Goal: Task Accomplishment & Management: Complete application form

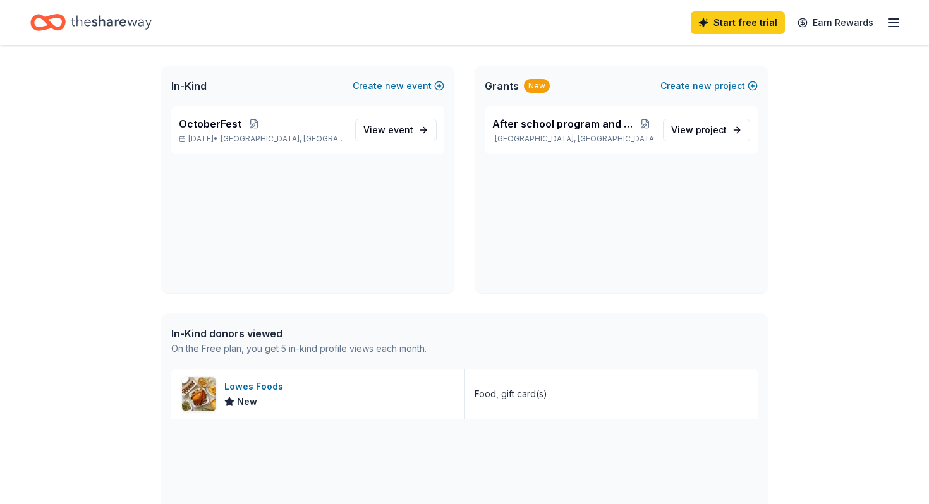
scroll to position [67, 0]
click at [248, 383] on div "Lowes Foods" at bounding box center [256, 385] width 64 height 15
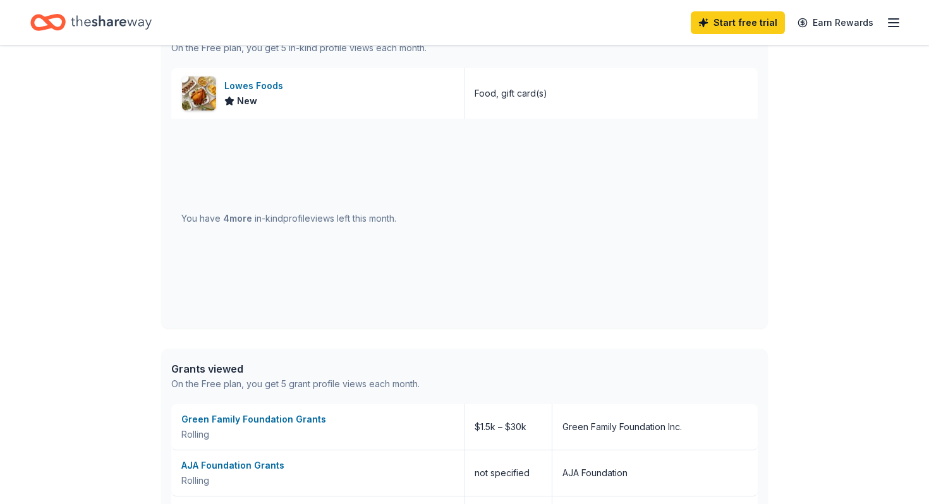
scroll to position [398, 0]
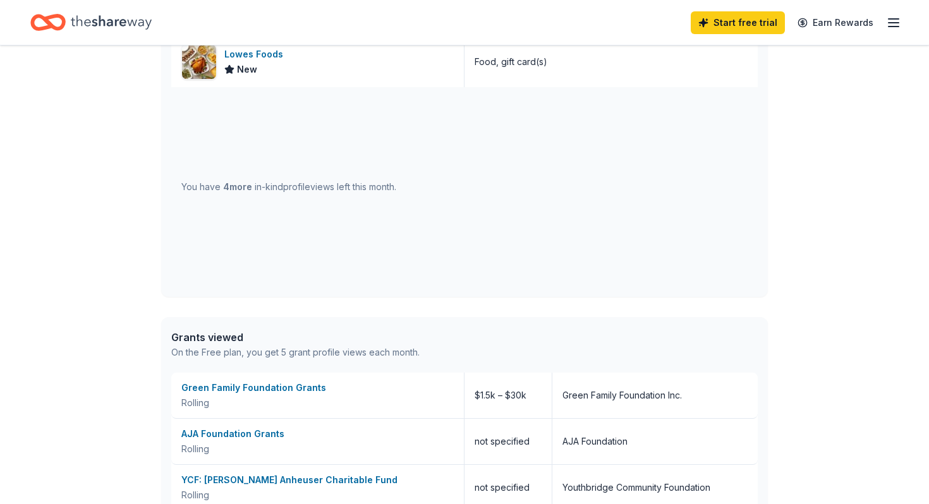
click at [230, 189] on span "4 more" at bounding box center [237, 186] width 29 height 11
click at [224, 188] on span "4 more" at bounding box center [237, 186] width 29 height 11
click at [221, 145] on div "You have 4 more in-kind profile views left this month." at bounding box center [464, 187] width 587 height 200
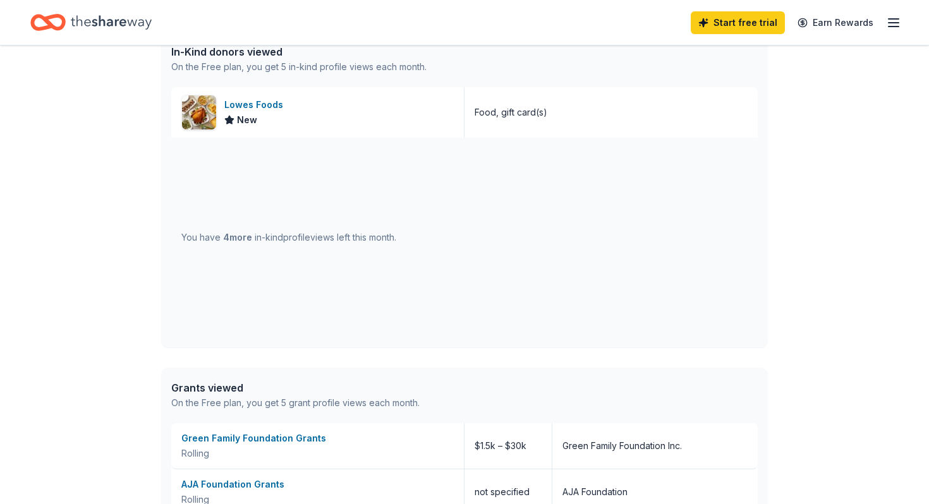
scroll to position [410, 0]
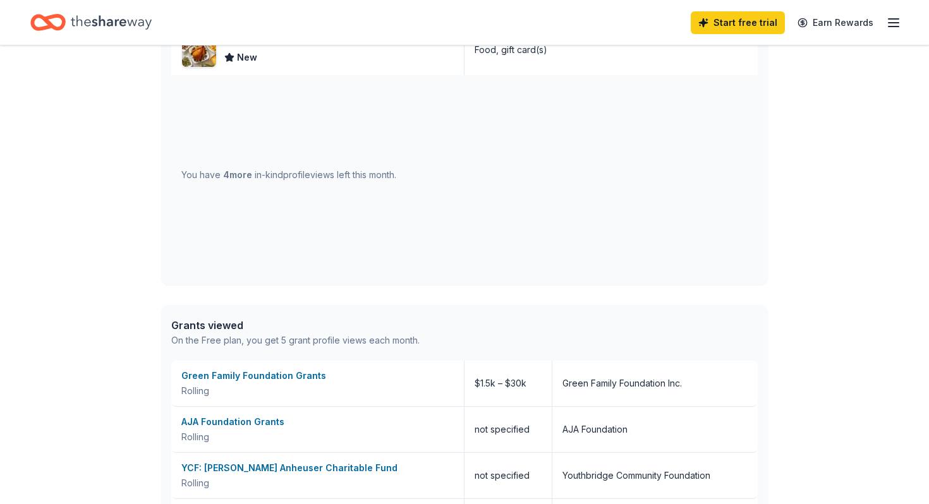
click at [224, 176] on span "4 more" at bounding box center [237, 174] width 29 height 11
click at [224, 174] on span "4 more" at bounding box center [237, 174] width 29 height 11
click at [248, 175] on span "4 more" at bounding box center [237, 174] width 29 height 11
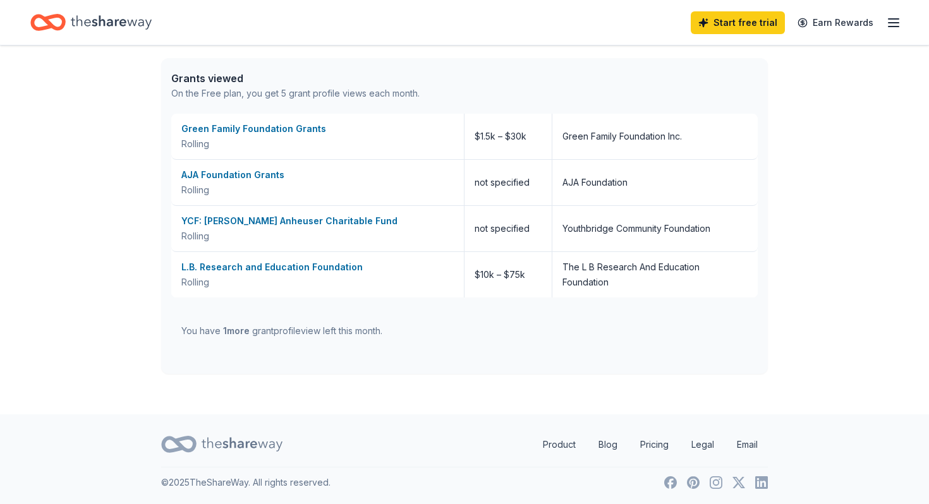
scroll to position [659, 0]
click at [249, 126] on div "Green Family Foundation Grants" at bounding box center [317, 127] width 272 height 15
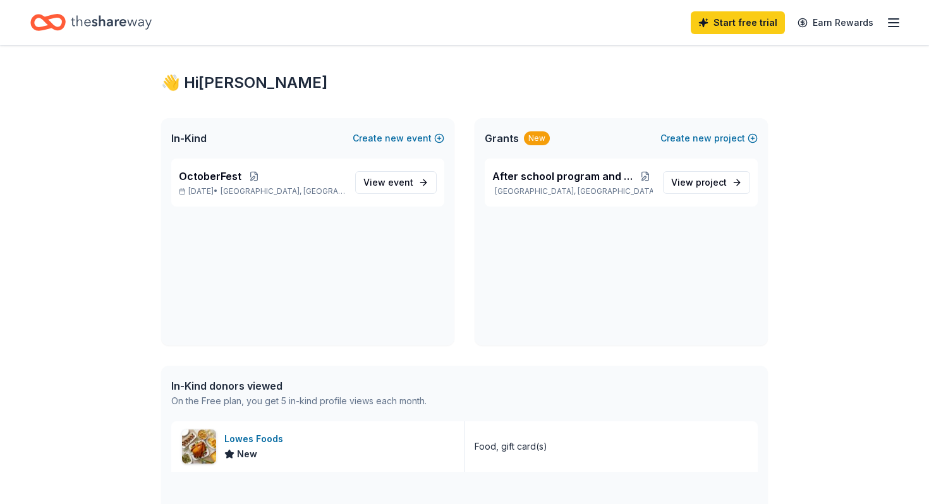
scroll to position [14, 0]
click at [690, 180] on span "View project" at bounding box center [699, 181] width 56 height 15
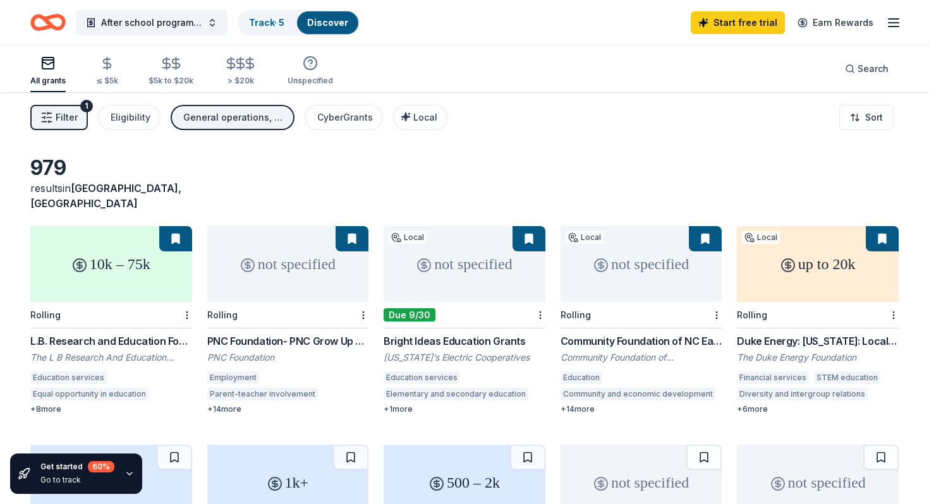
scroll to position [14, 0]
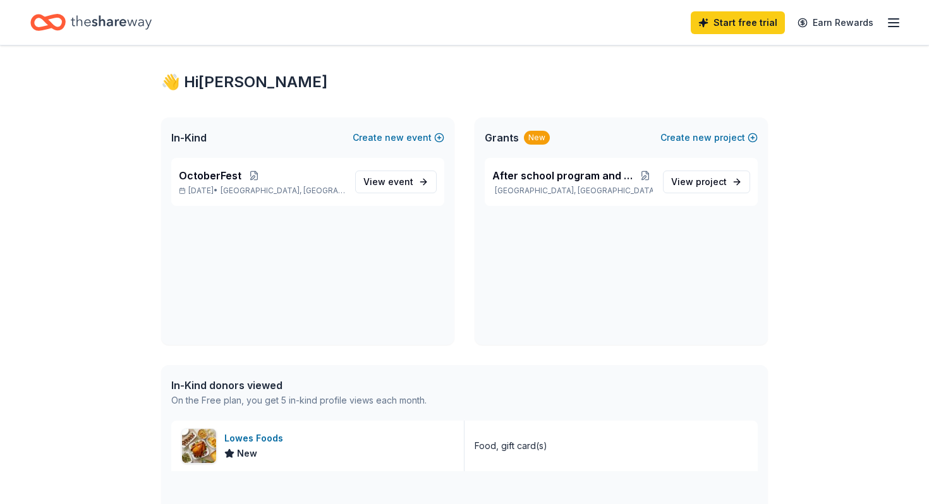
click at [259, 386] on div "In-Kind donors viewed" at bounding box center [298, 385] width 255 height 15
click at [401, 184] on span "event" at bounding box center [400, 181] width 25 height 11
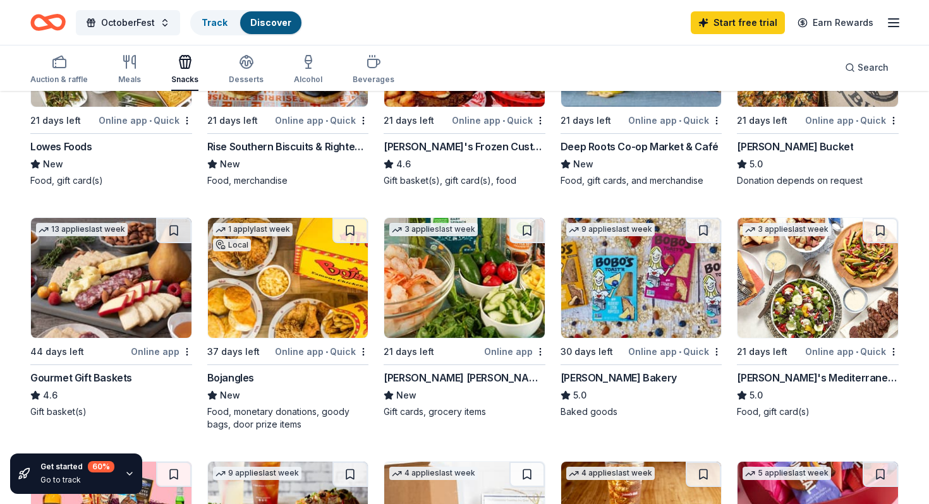
scroll to position [245, 0]
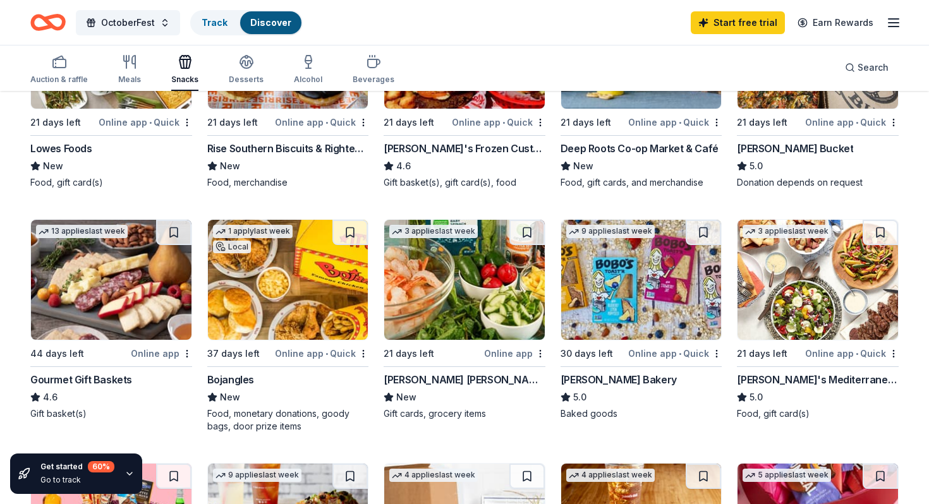
click at [334, 288] on img at bounding box center [288, 280] width 161 height 120
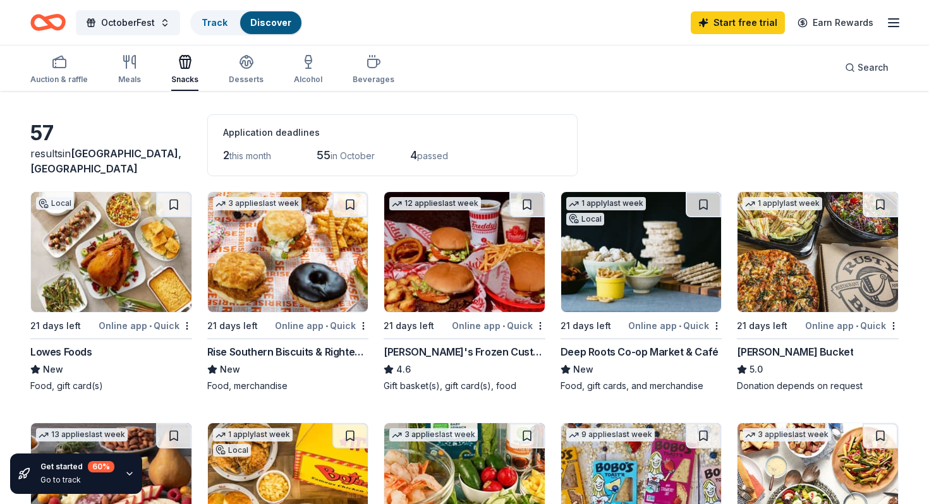
scroll to position [0, 0]
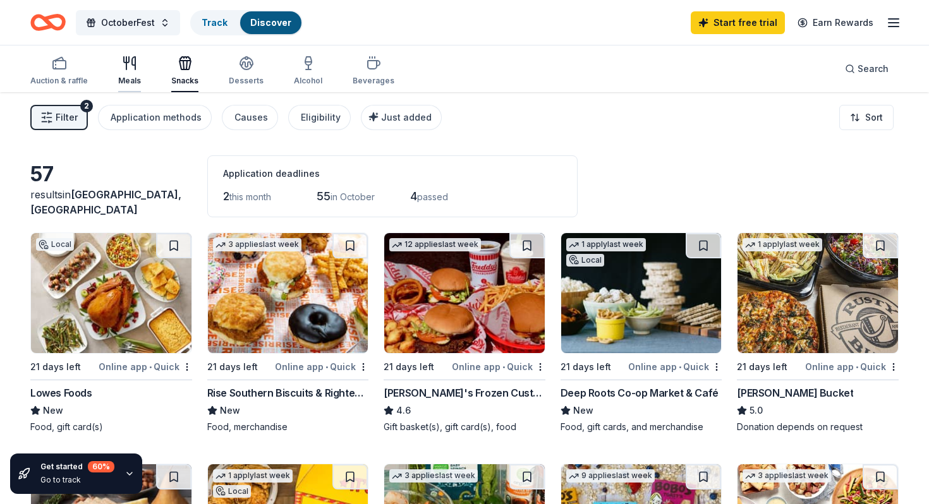
click at [122, 76] on div "Meals" at bounding box center [129, 81] width 23 height 10
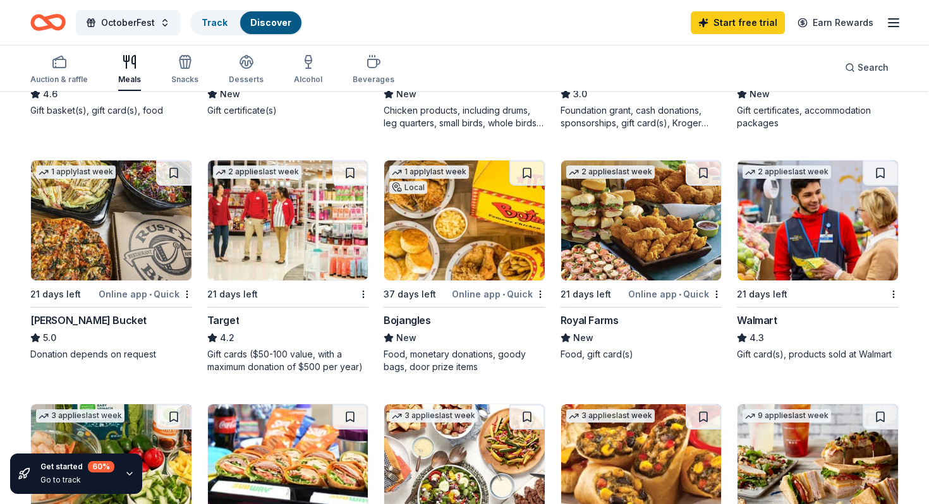
scroll to position [561, 0]
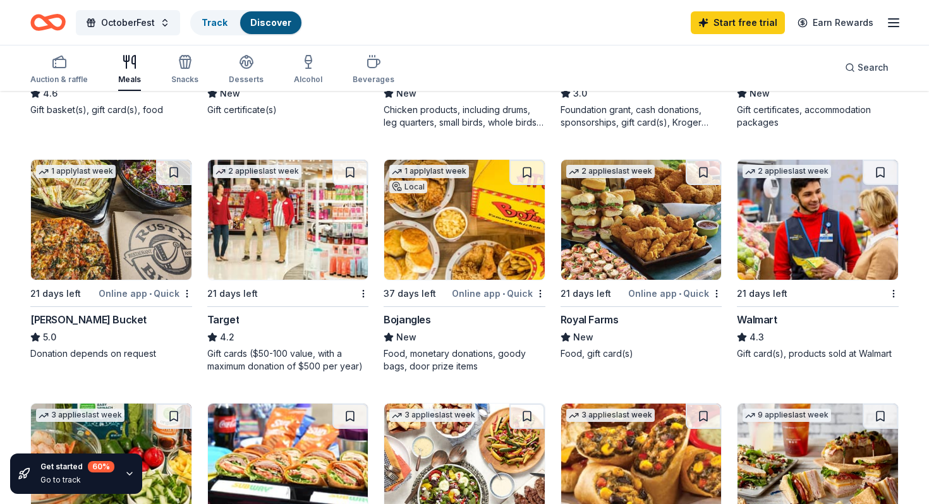
click at [620, 236] on img at bounding box center [641, 220] width 161 height 120
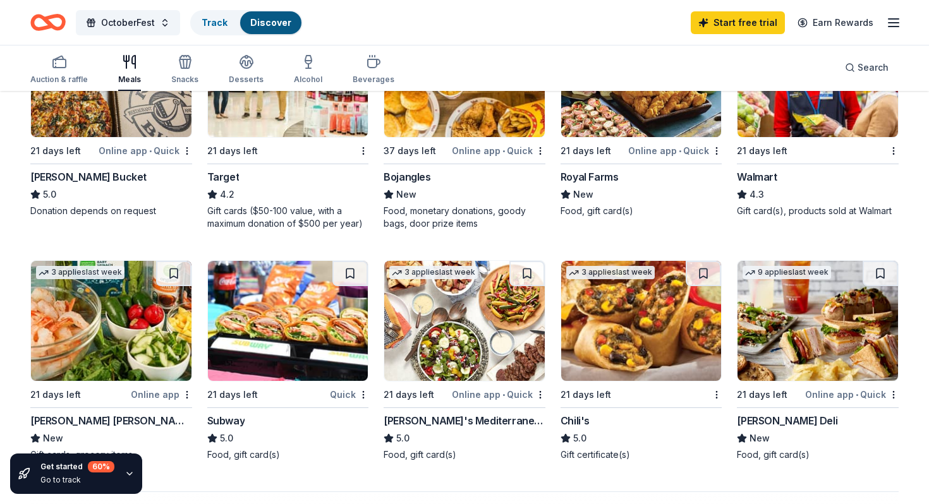
scroll to position [702, 0]
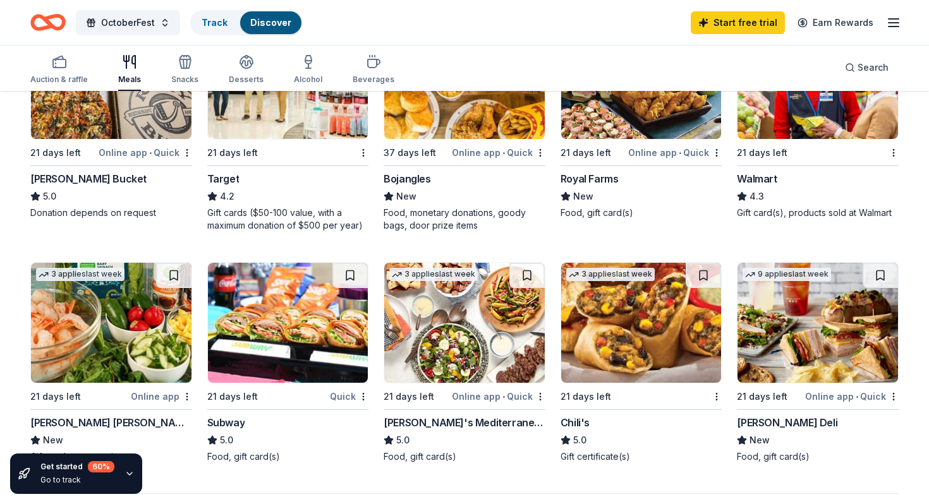
click at [298, 289] on img at bounding box center [288, 323] width 161 height 120
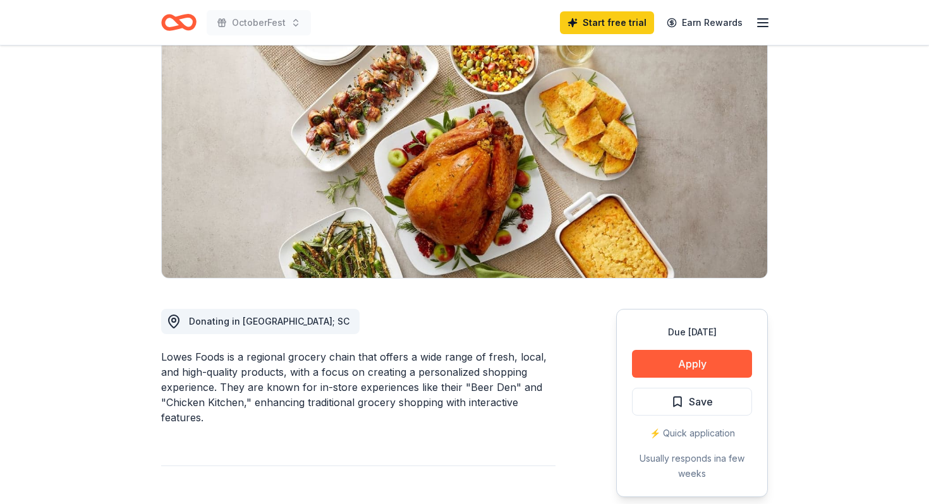
scroll to position [123, 0]
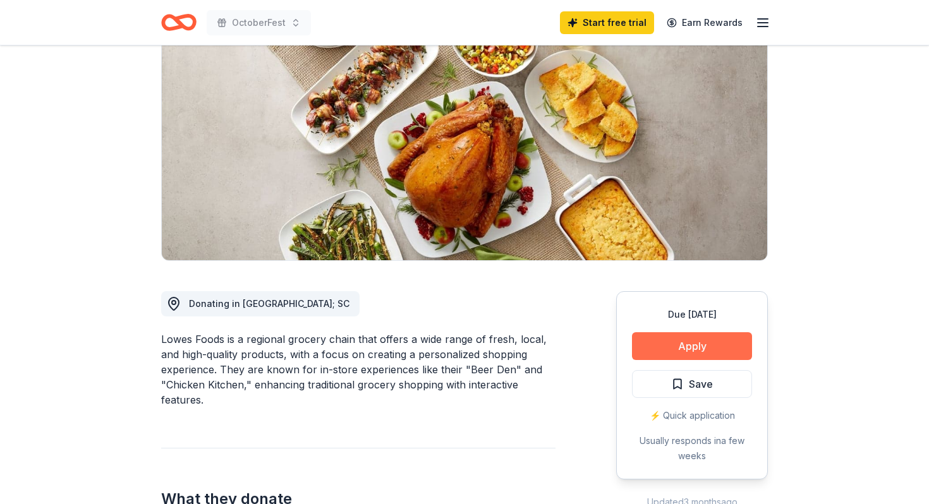
click at [685, 338] on button "Apply" at bounding box center [692, 346] width 120 height 28
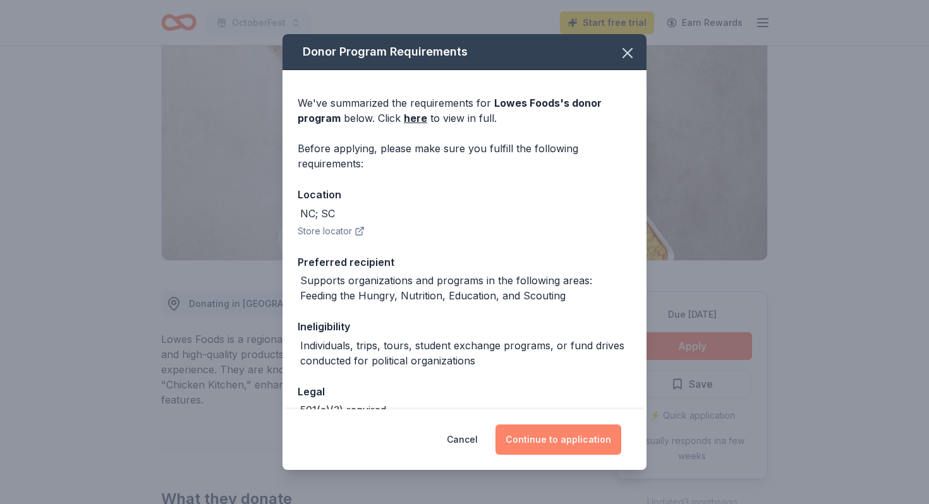
click at [557, 435] on button "Continue to application" at bounding box center [558, 440] width 126 height 30
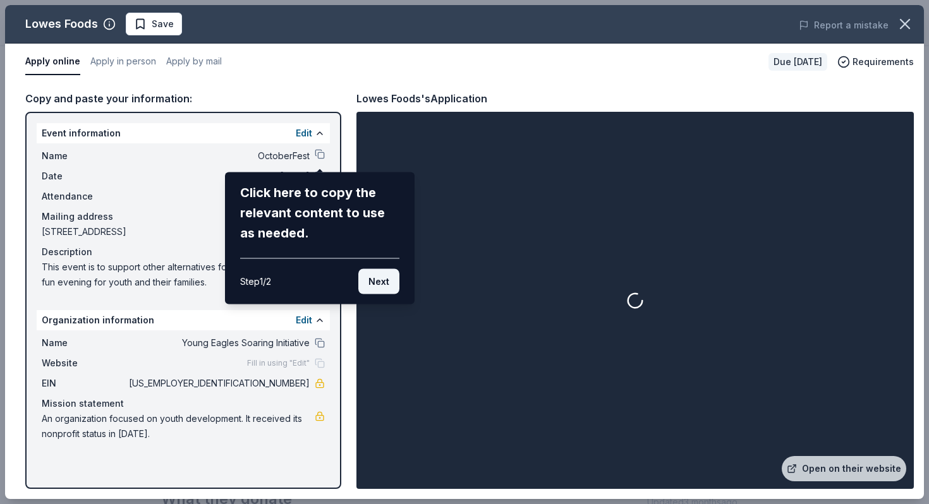
click at [382, 276] on button "Next" at bounding box center [378, 281] width 41 height 25
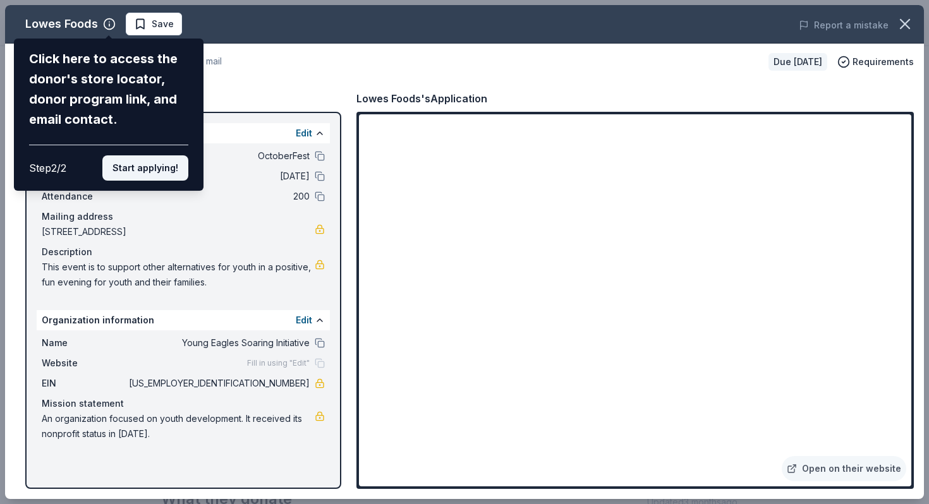
click at [167, 167] on button "Start applying!" at bounding box center [145, 167] width 86 height 25
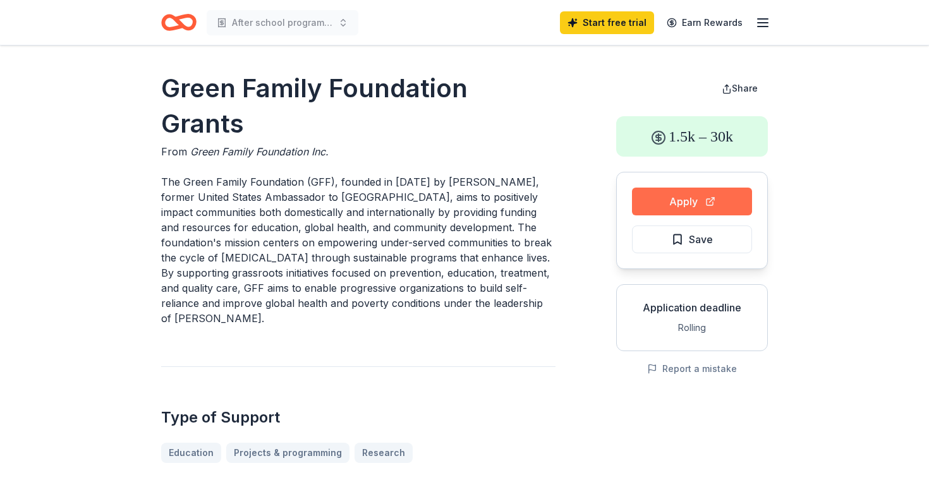
click at [681, 200] on button "Apply" at bounding box center [692, 202] width 120 height 28
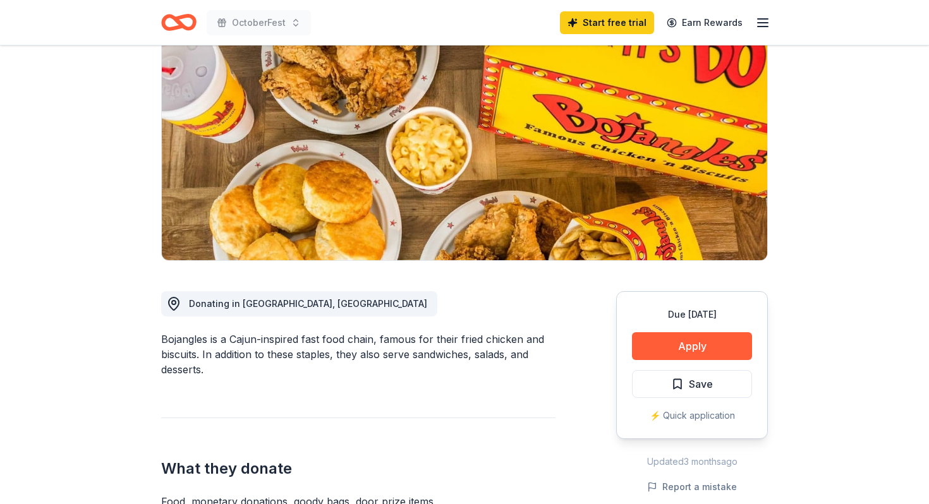
scroll to position [126, 0]
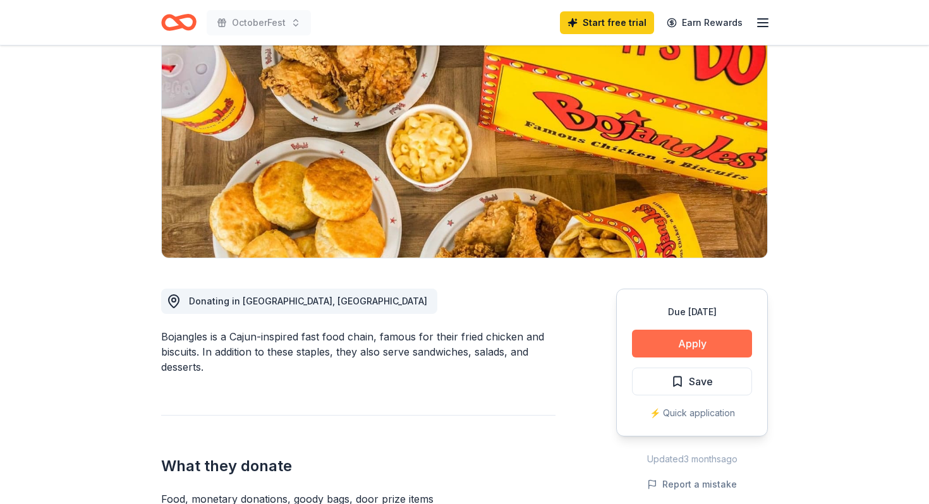
click at [658, 342] on button "Apply" at bounding box center [692, 344] width 120 height 28
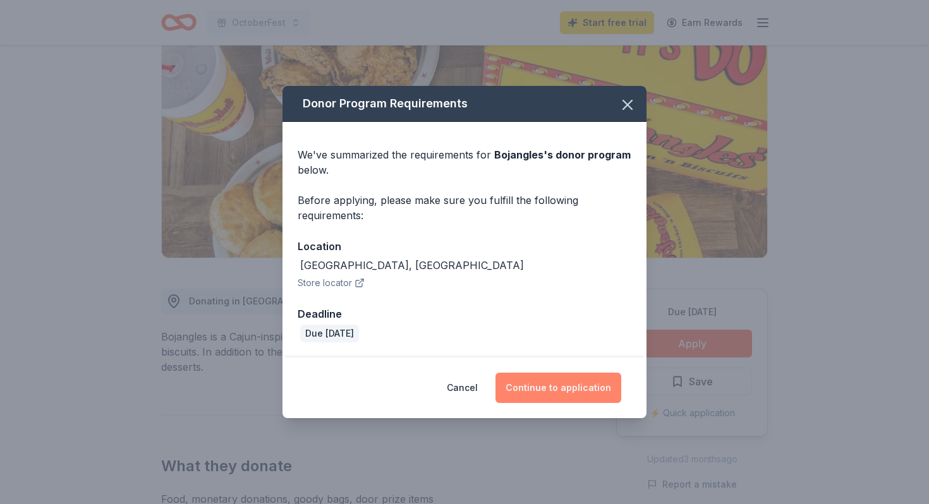
click at [581, 391] on button "Continue to application" at bounding box center [558, 388] width 126 height 30
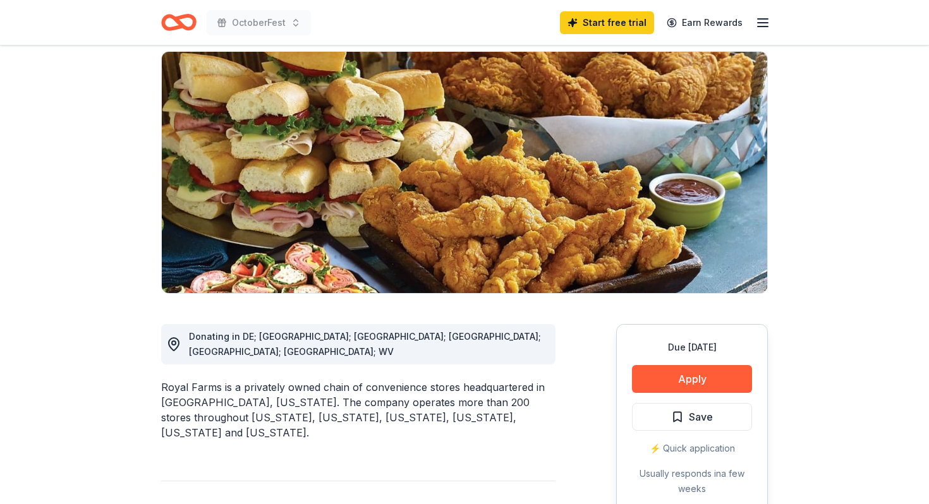
scroll to position [102, 0]
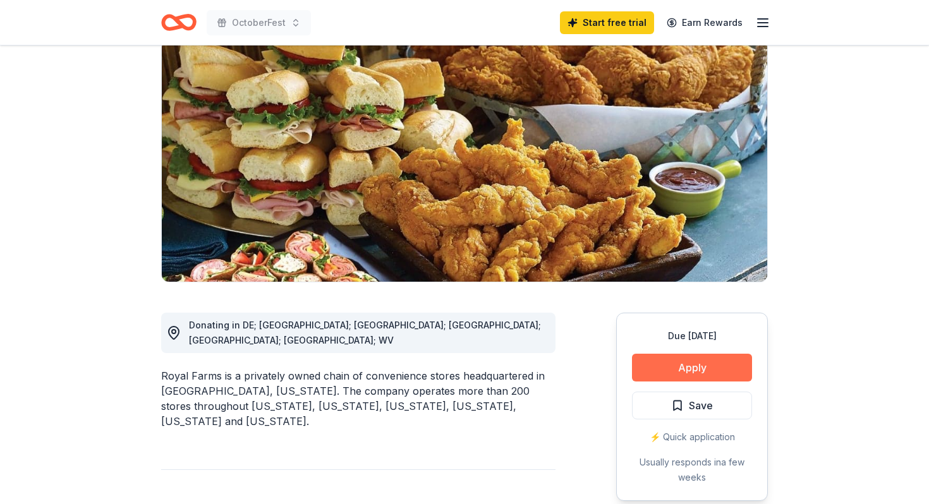
click at [678, 365] on button "Apply" at bounding box center [692, 368] width 120 height 28
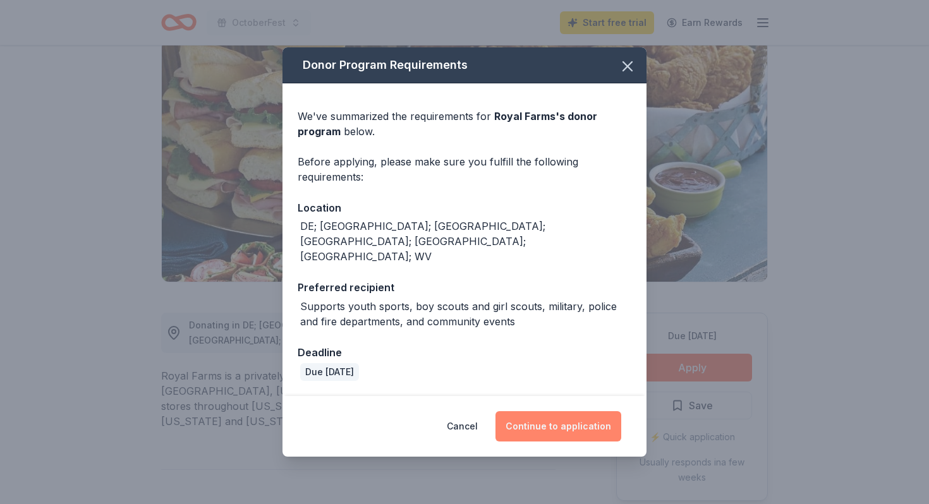
click at [581, 411] on button "Continue to application" at bounding box center [558, 426] width 126 height 30
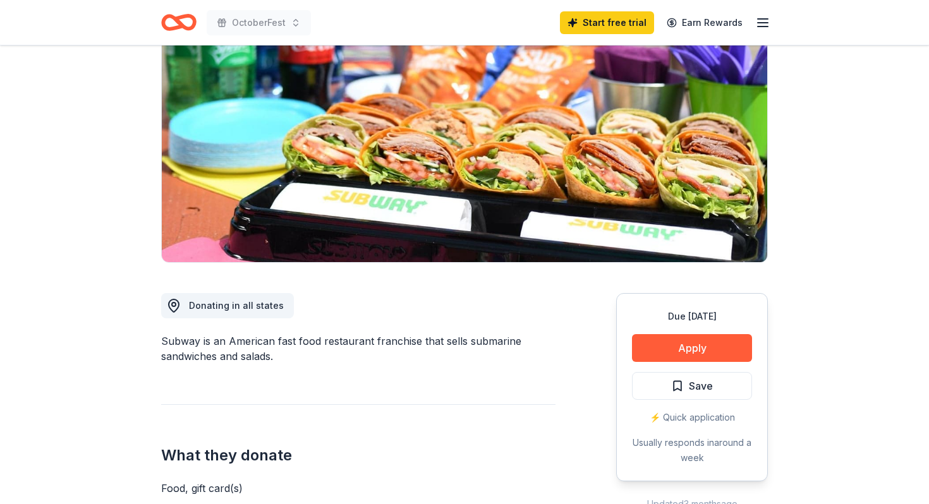
scroll to position [125, 0]
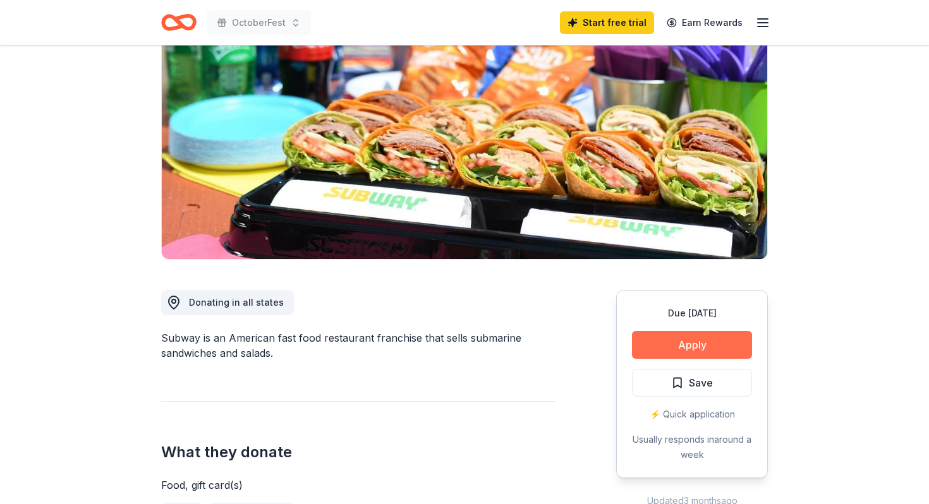
click at [686, 344] on button "Apply" at bounding box center [692, 345] width 120 height 28
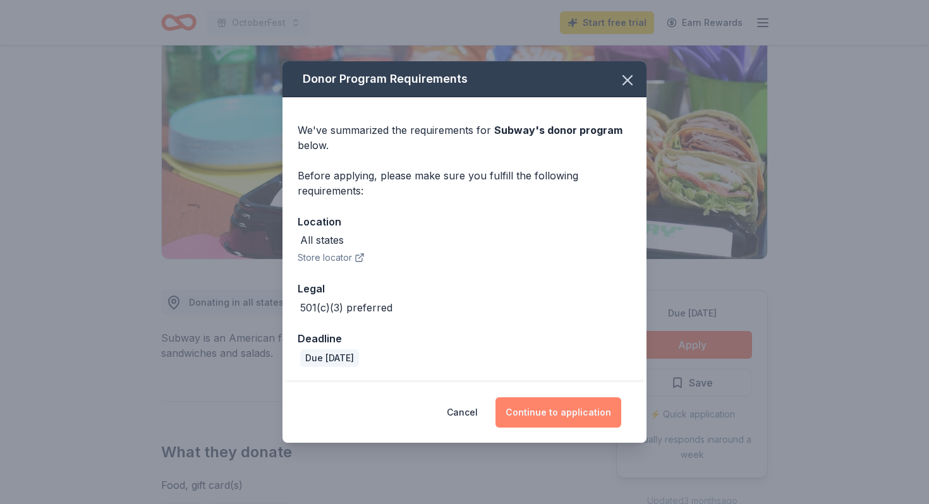
click at [569, 413] on button "Continue to application" at bounding box center [558, 413] width 126 height 30
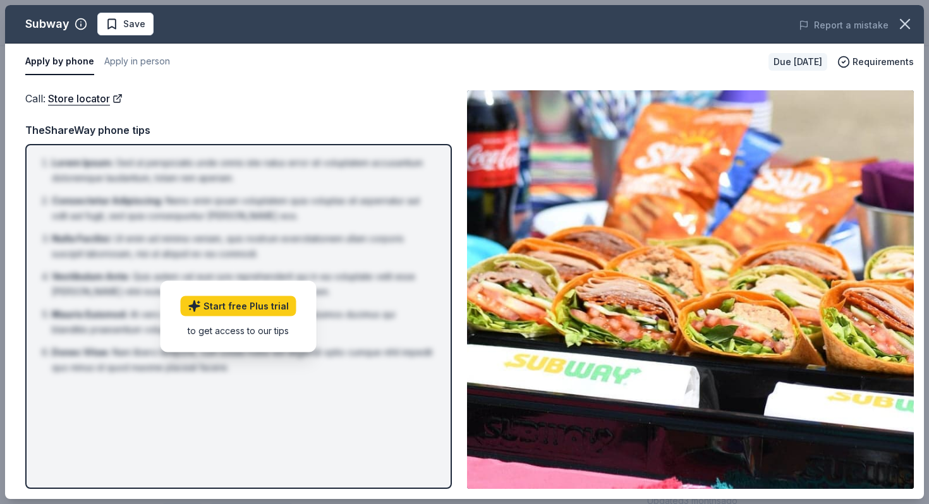
click at [56, 25] on div "Subway" at bounding box center [47, 24] width 44 height 20
